Goal: Communication & Community: Share content

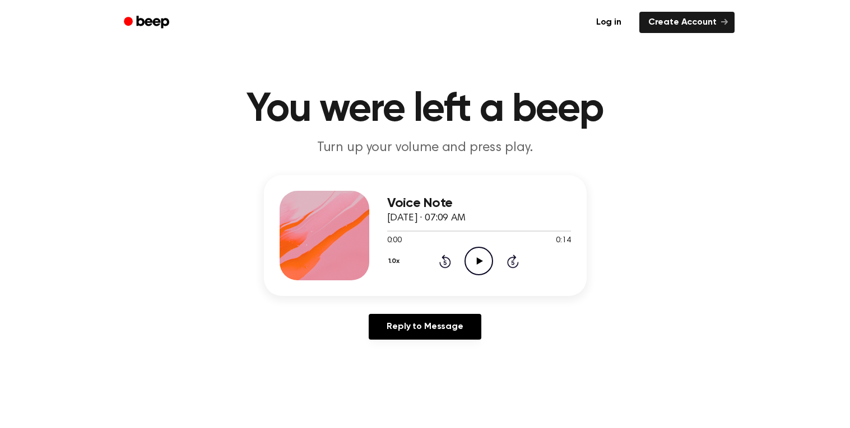
click at [411, 332] on link "Reply to Message" at bounding box center [425, 327] width 112 height 26
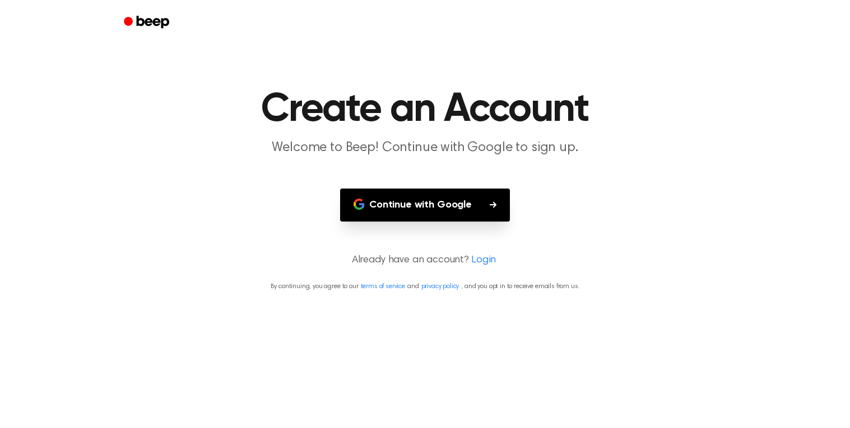
click at [411, 332] on main "Create an Account Welcome to Beep! Continue with Google to sign up. Continue wi…" at bounding box center [425, 214] width 850 height 428
click at [394, 186] on main "Create an Account Welcome to Beep! Continue with Google to sign up. Continue wi…" at bounding box center [425, 214] width 850 height 428
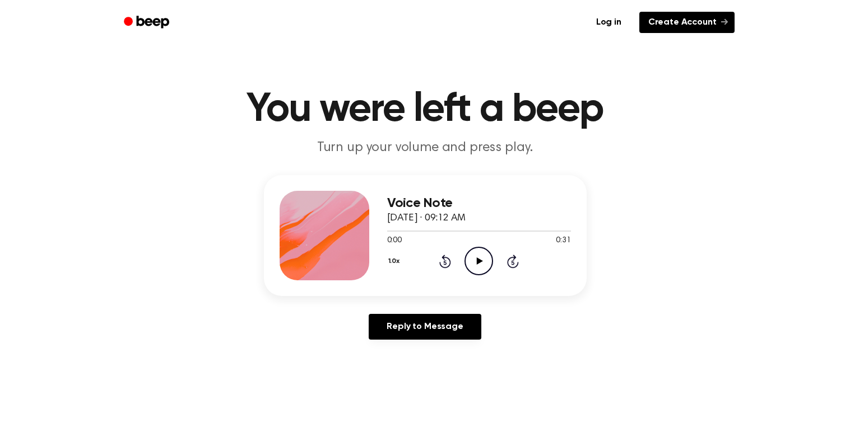
click at [672, 29] on link "Create Account" at bounding box center [686, 22] width 95 height 21
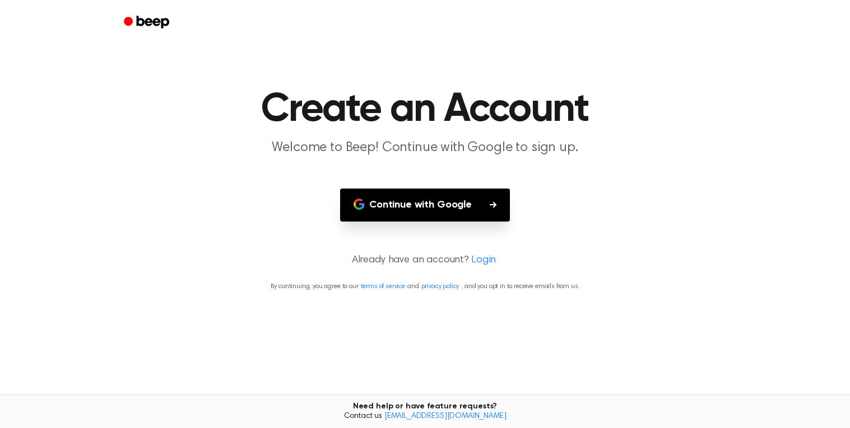
click at [376, 208] on button "Continue with Google" at bounding box center [425, 205] width 170 height 33
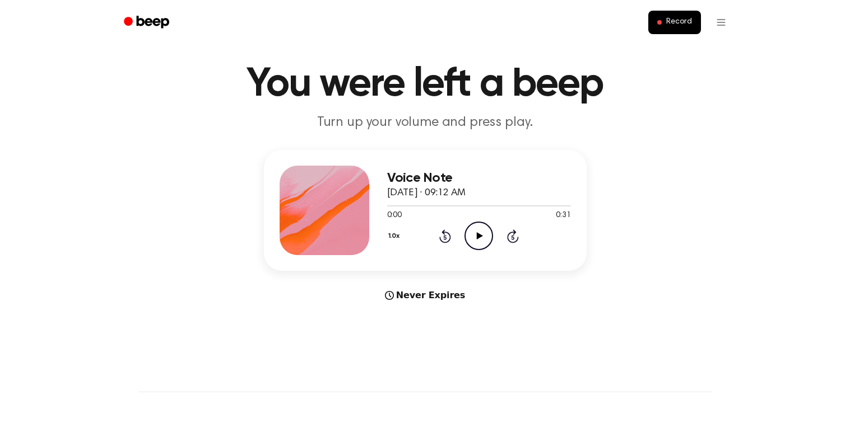
scroll to position [27, 0]
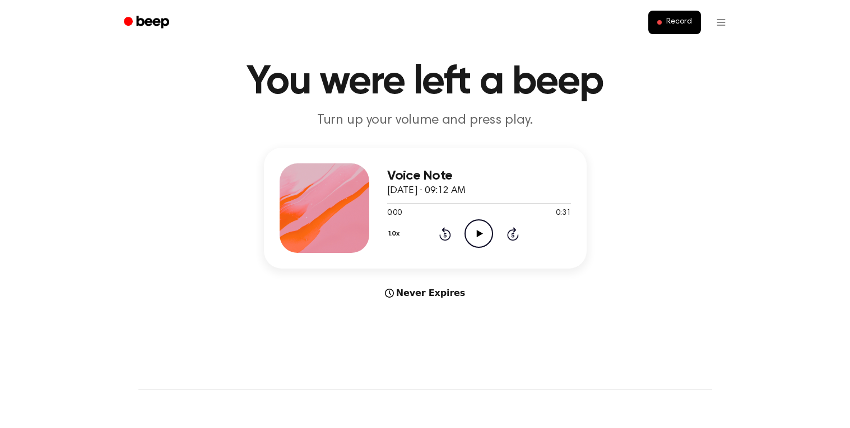
click at [475, 235] on icon "Play Audio" at bounding box center [478, 234] width 29 height 29
click at [718, 24] on html "Record You were left a beep Turn up your volume and press play. Voice Note Octo…" at bounding box center [425, 414] width 850 height 882
click at [719, 25] on html "Record You were left a beep Turn up your volume and press play. Voice Note Octo…" at bounding box center [425, 414] width 850 height 882
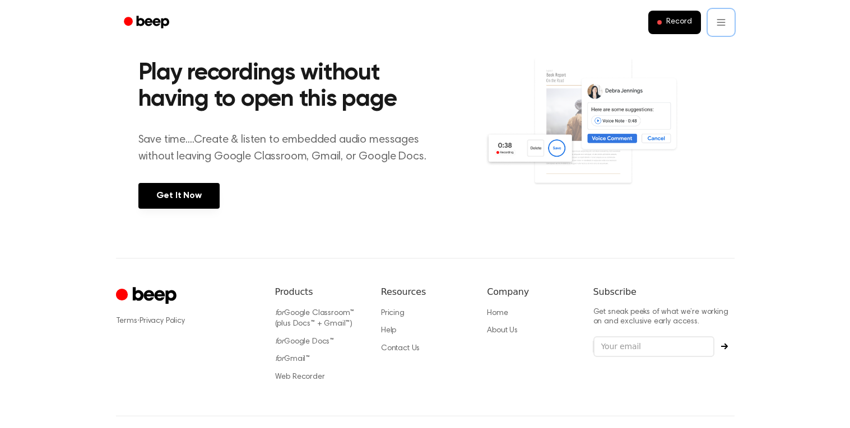
scroll to position [409, 0]
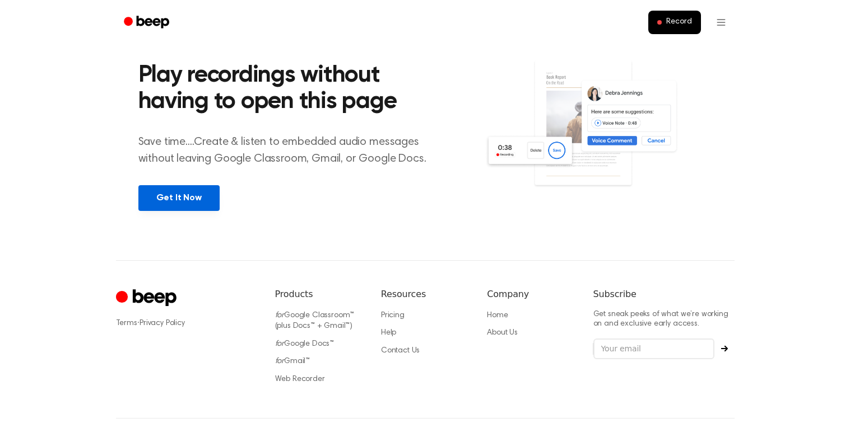
click at [209, 199] on link "Get It Now" at bounding box center [178, 198] width 81 height 26
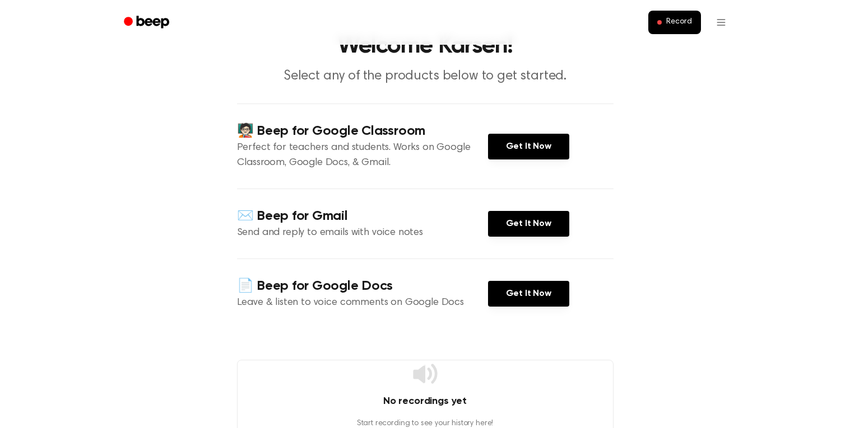
scroll to position [58, 0]
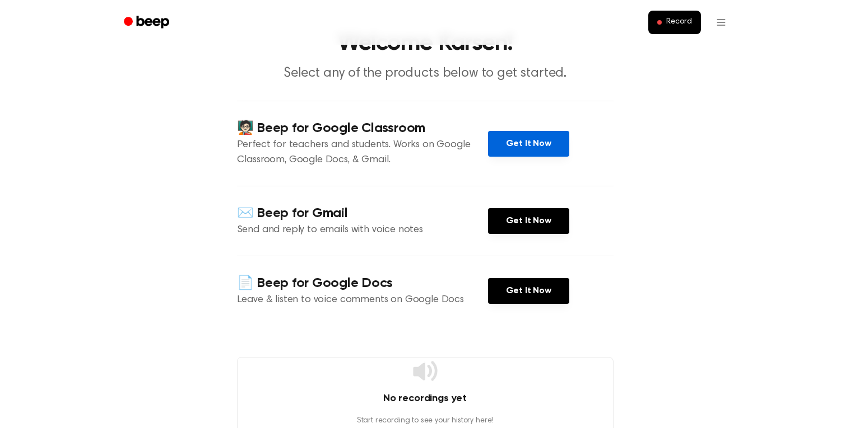
click at [504, 146] on link "Get It Now" at bounding box center [528, 144] width 81 height 26
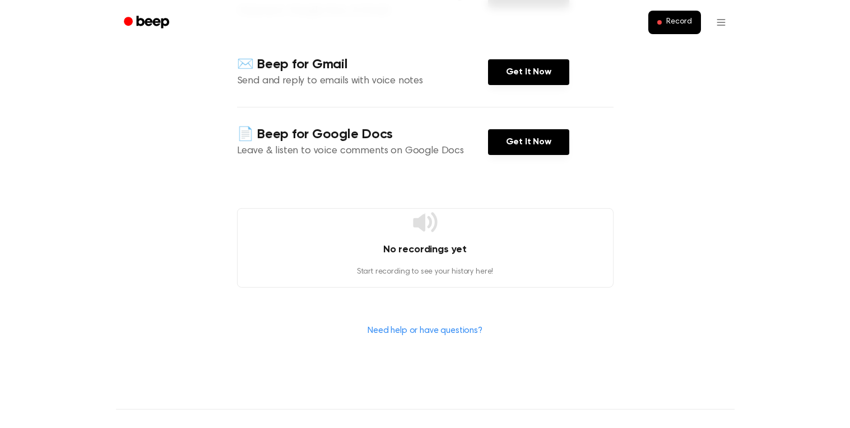
scroll to position [0, 0]
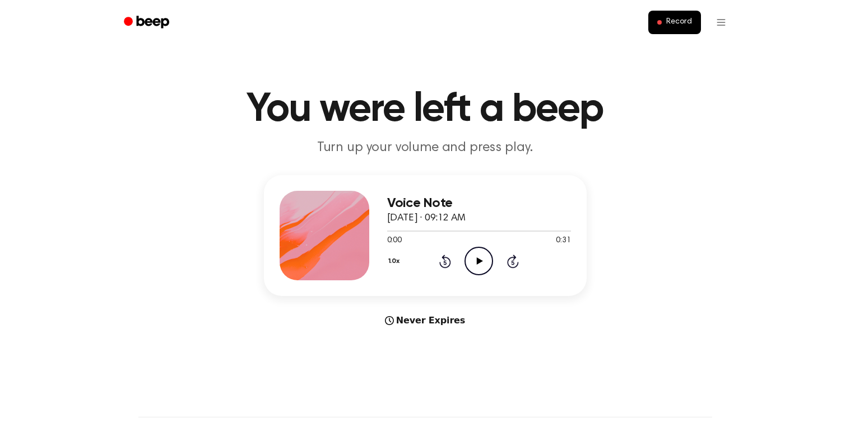
click at [484, 260] on icon "Play Audio" at bounding box center [478, 261] width 29 height 29
click at [484, 260] on icon "Pause Audio" at bounding box center [478, 261] width 29 height 29
click at [484, 260] on icon "Play Audio" at bounding box center [478, 261] width 29 height 29
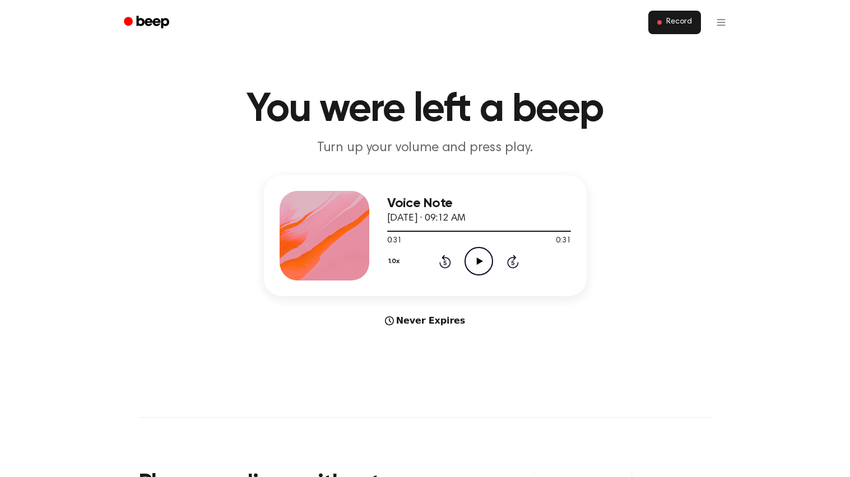
click at [674, 22] on span "Record" at bounding box center [678, 22] width 25 height 10
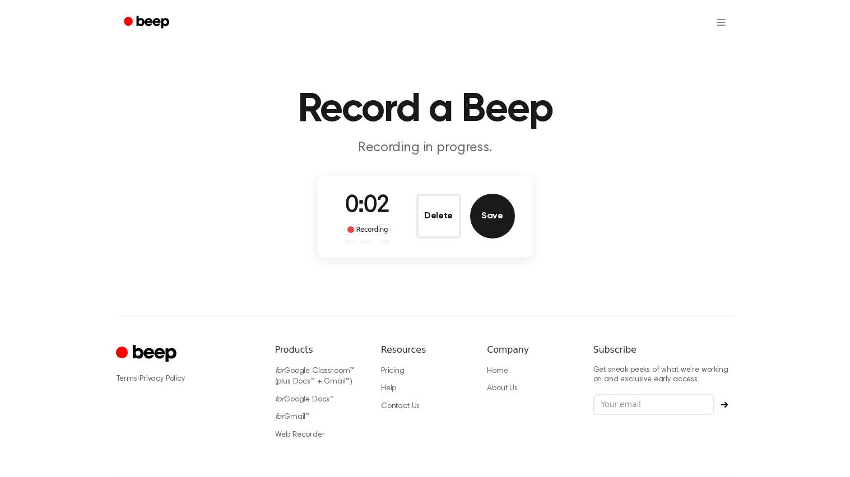
click at [486, 214] on button "Save" at bounding box center [492, 216] width 45 height 45
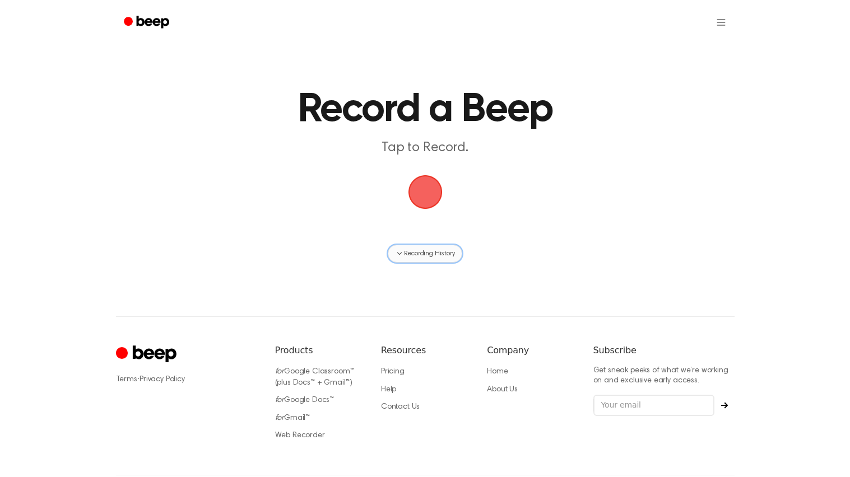
click at [430, 251] on span "Recording History" at bounding box center [429, 254] width 50 height 10
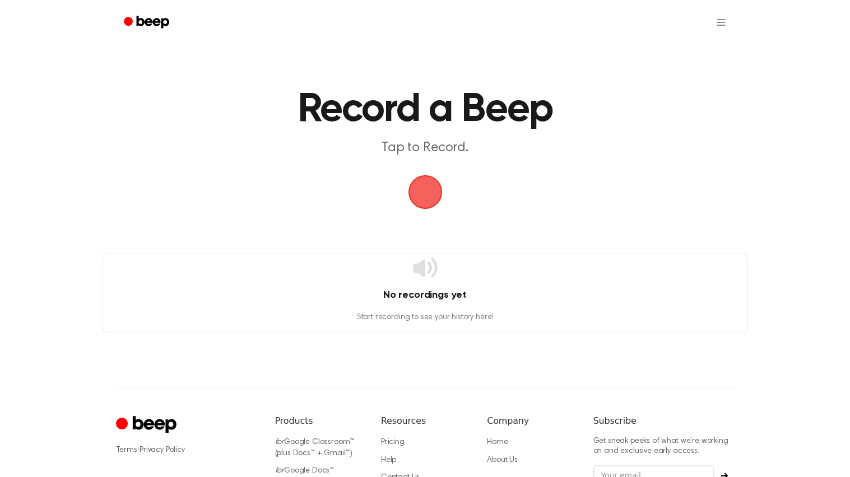
click at [421, 201] on span "button" at bounding box center [424, 191] width 31 height 31
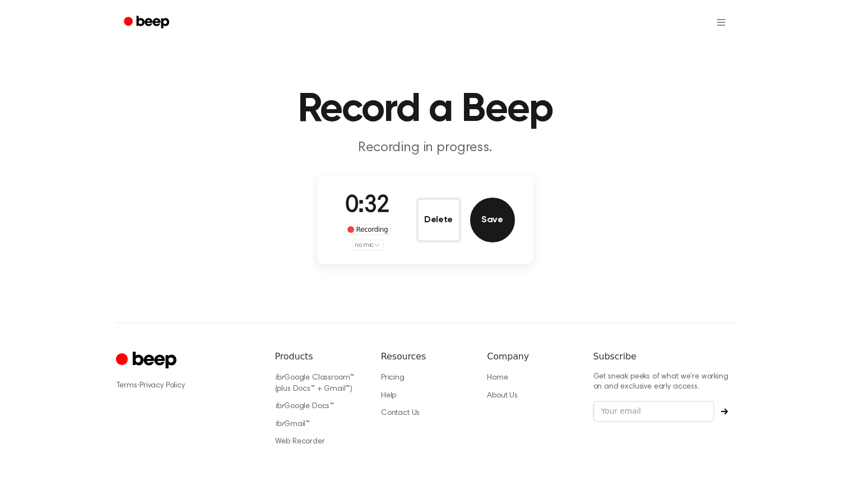
click at [492, 222] on button "Save" at bounding box center [492, 220] width 45 height 45
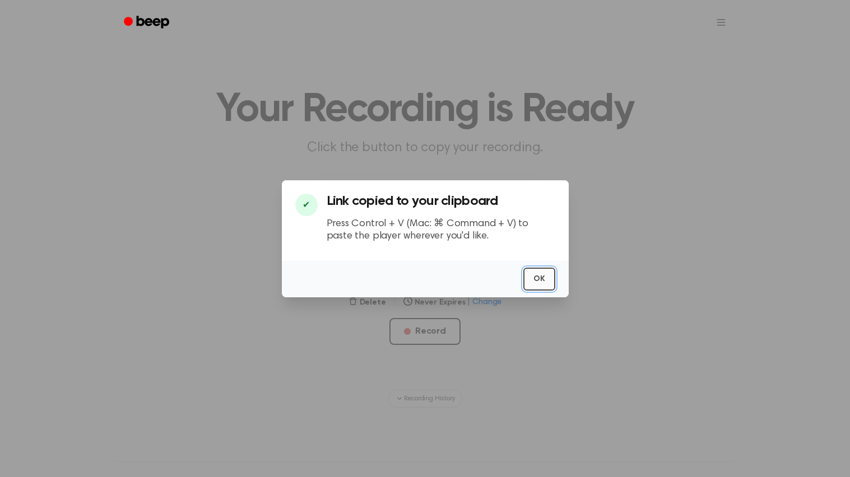
click at [536, 278] on button "OK" at bounding box center [539, 279] width 32 height 23
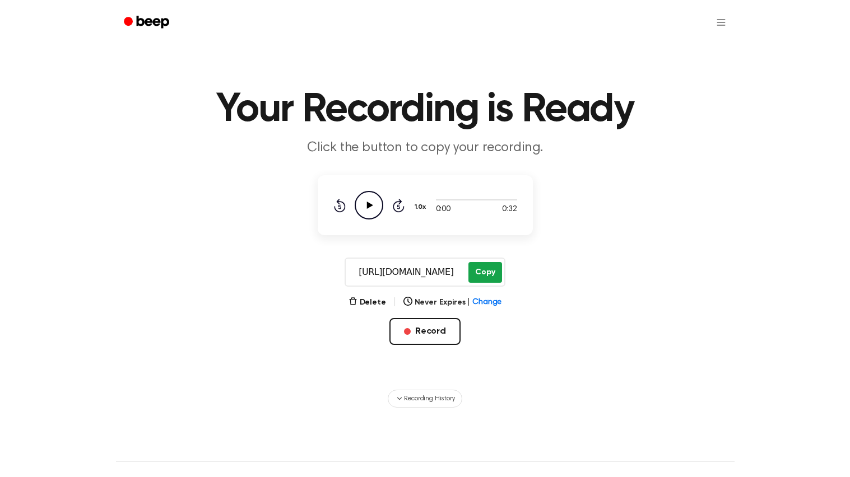
click at [486, 273] on button "Copy" at bounding box center [484, 272] width 33 height 21
